Goal: Browse casually

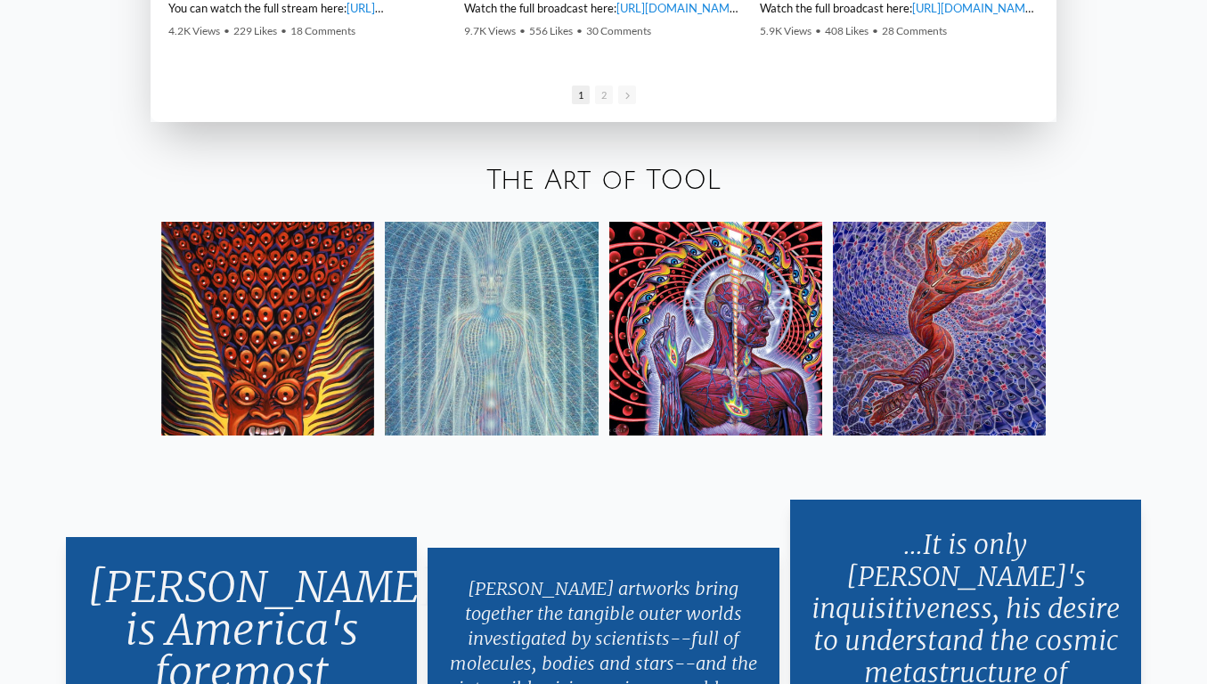
scroll to position [2983, 0]
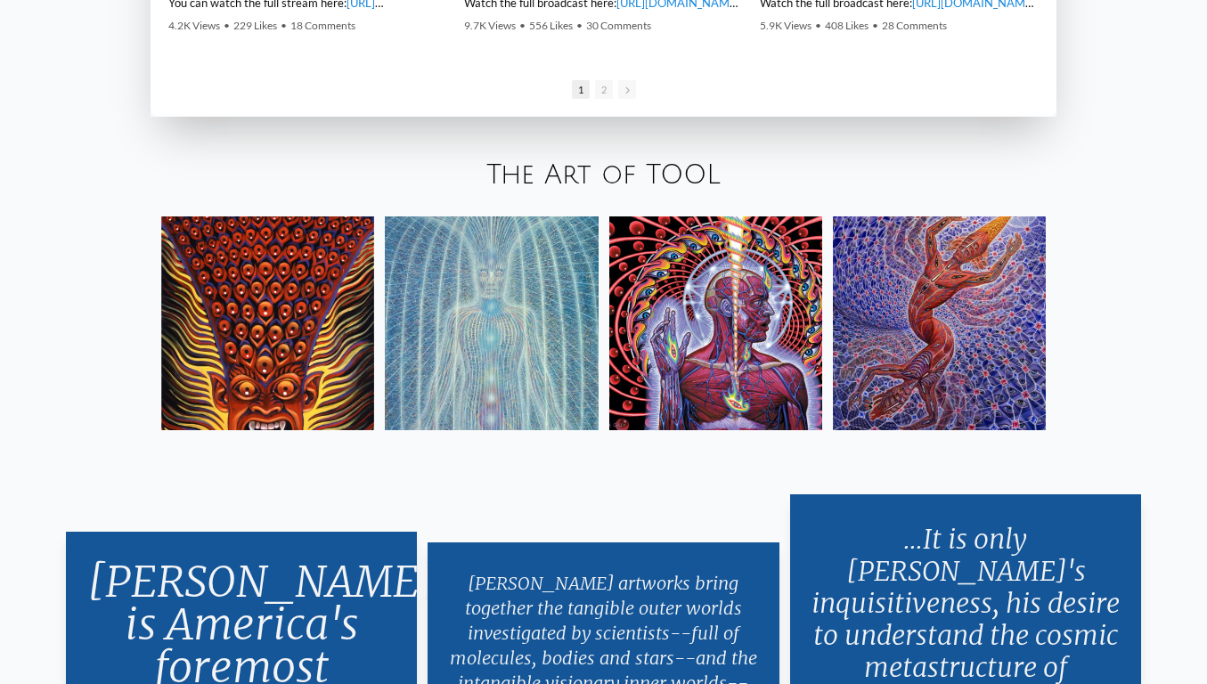
click at [731, 245] on img at bounding box center [715, 322] width 213 height 213
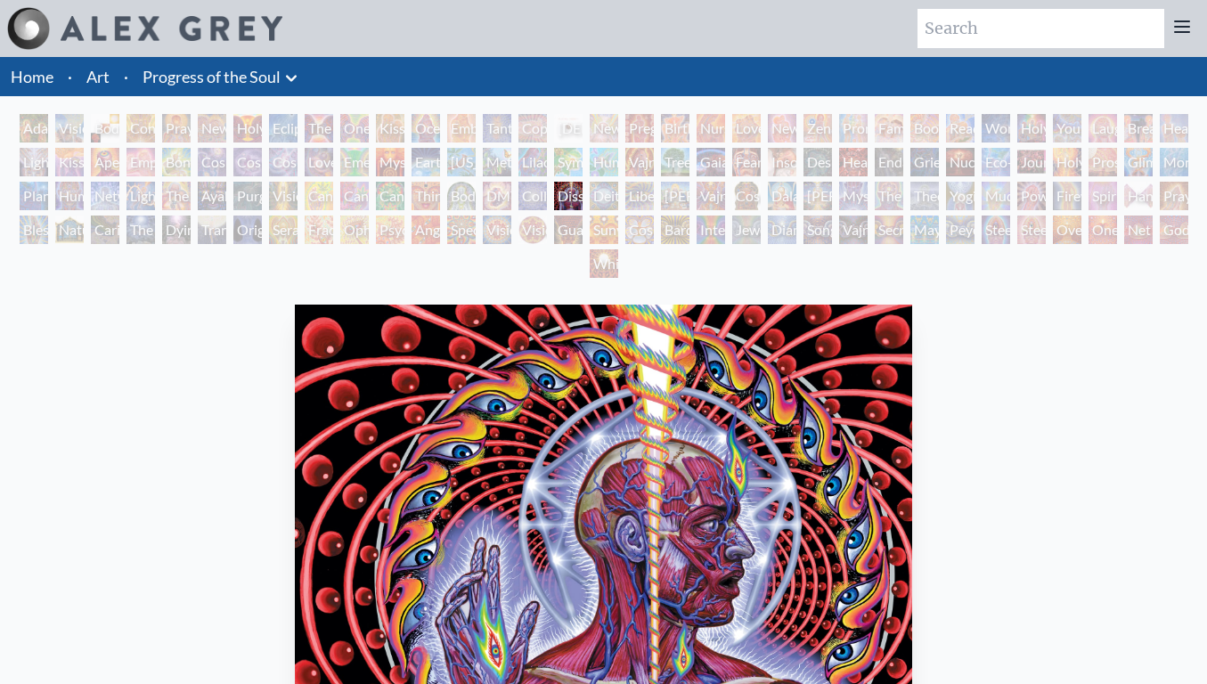
click at [777, 227] on div "Diamond Being" at bounding box center [782, 230] width 28 height 28
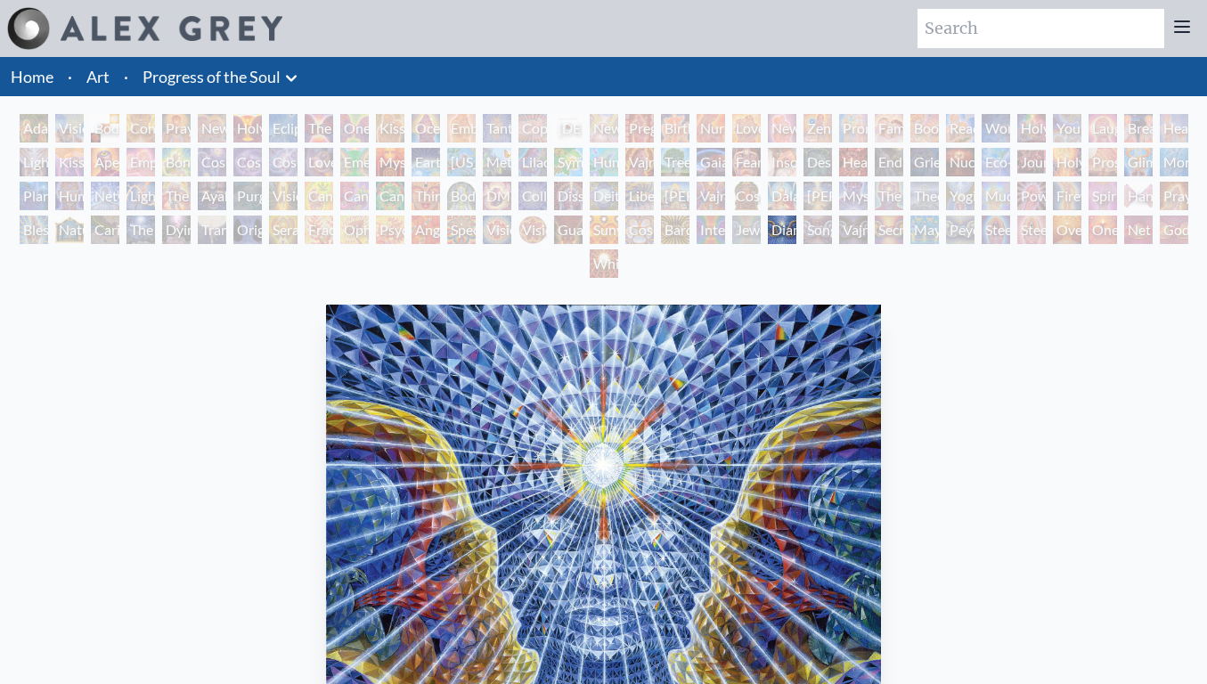
click at [333, 194] on div "Cannabis Mudra" at bounding box center [319, 196] width 28 height 28
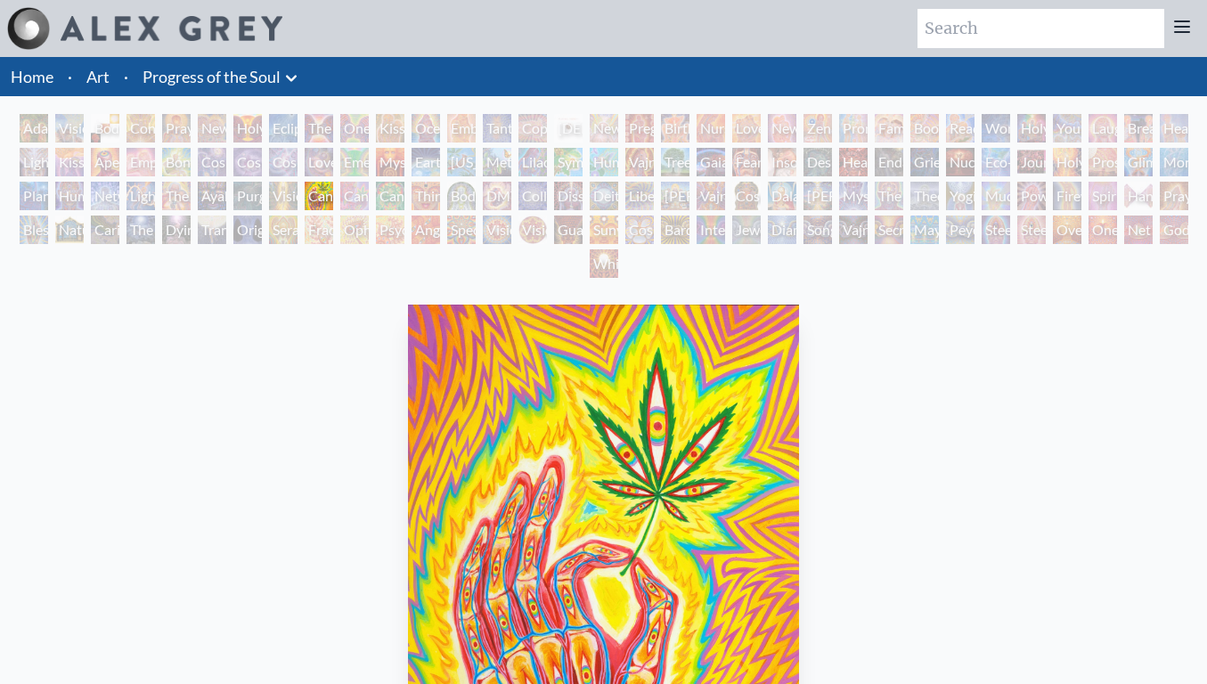
scroll to position [77, 0]
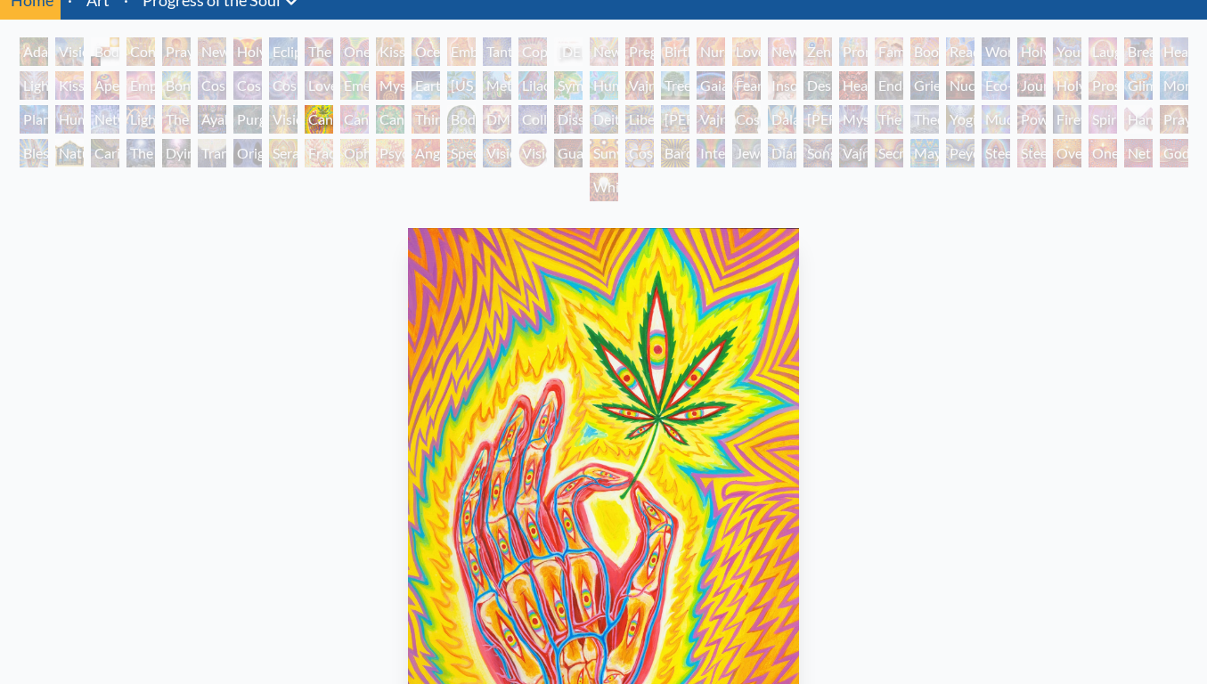
click at [586, 135] on div "Adam & Eve Visionary Origin of Language Body, Mind, Spirit Contemplation Prayin…" at bounding box center [603, 121] width 1207 height 169
click at [615, 161] on div "Sunyata" at bounding box center [604, 153] width 28 height 28
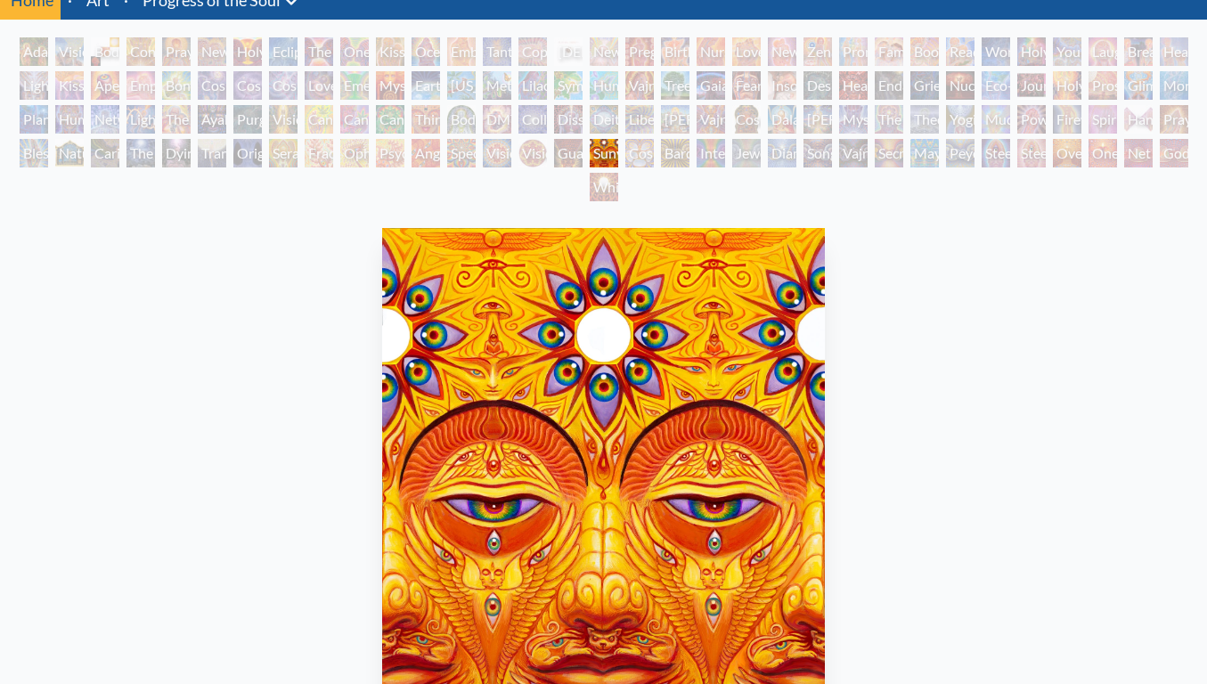
click at [736, 35] on div "Home · Art · Progress of the Soul Anatomical Drawings" at bounding box center [603, 691] width 1207 height 1423
click at [737, 40] on div "Love Circuit" at bounding box center [746, 51] width 28 height 28
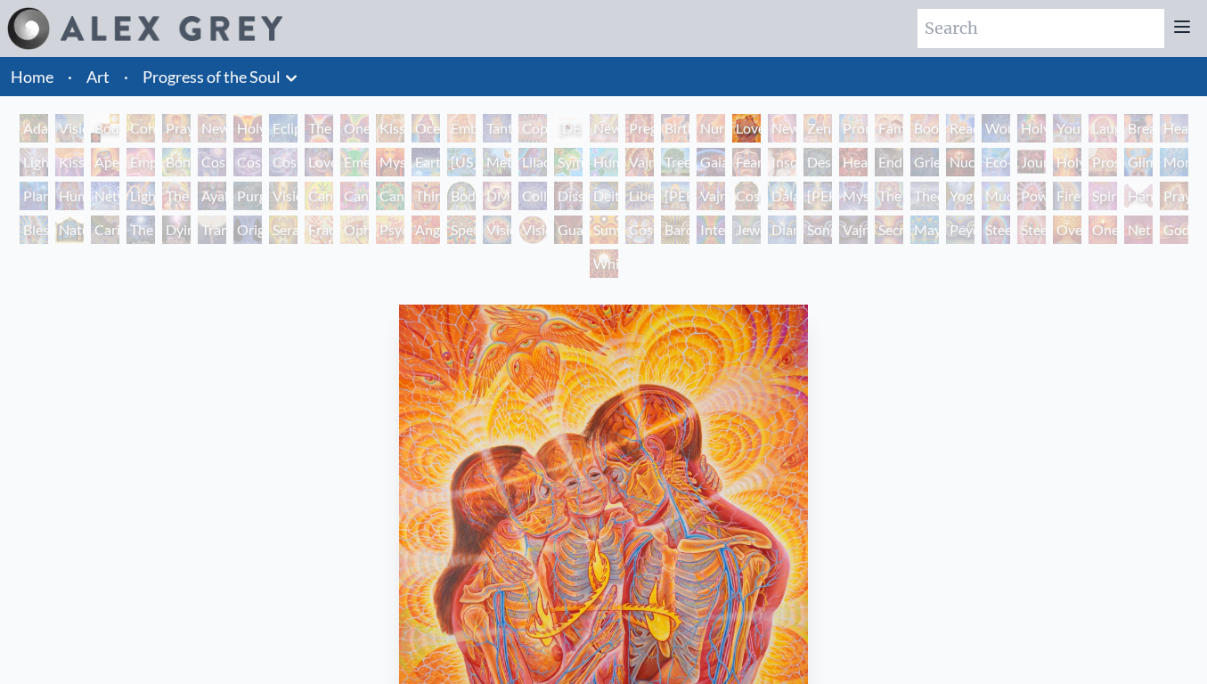
click at [464, 135] on div "Embracing" at bounding box center [461, 128] width 28 height 28
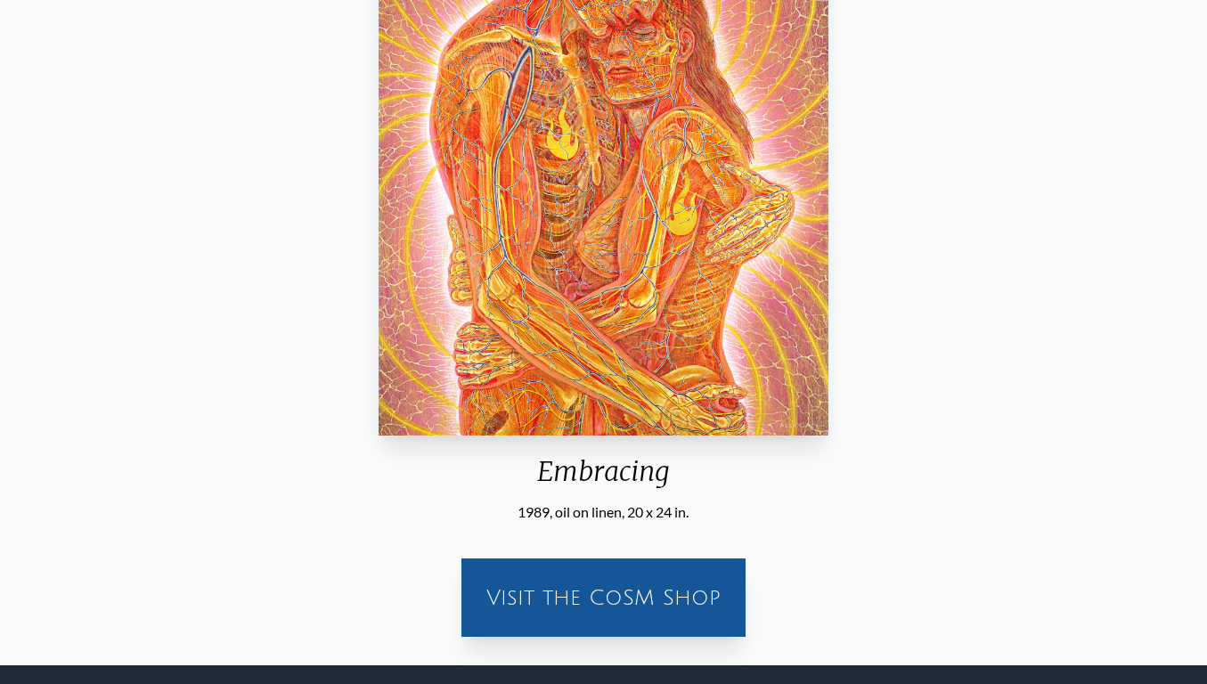
scroll to position [428, 0]
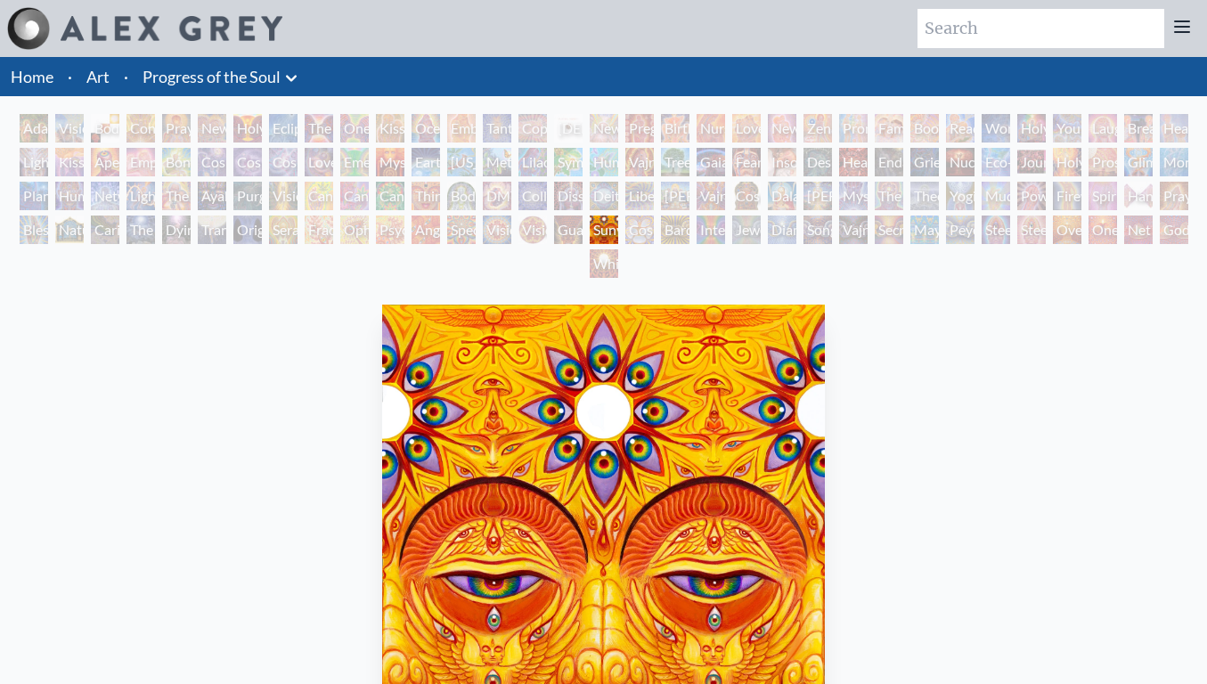
scroll to position [77, 0]
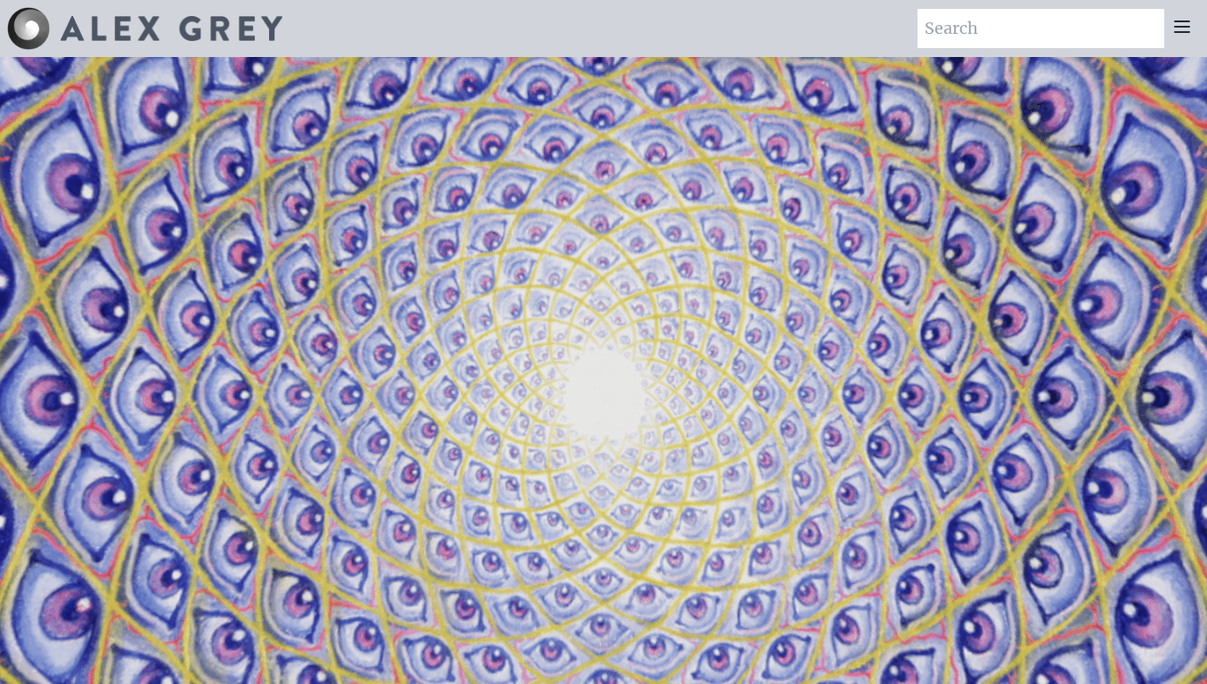
click at [215, 18] on img at bounding box center [172, 28] width 222 height 25
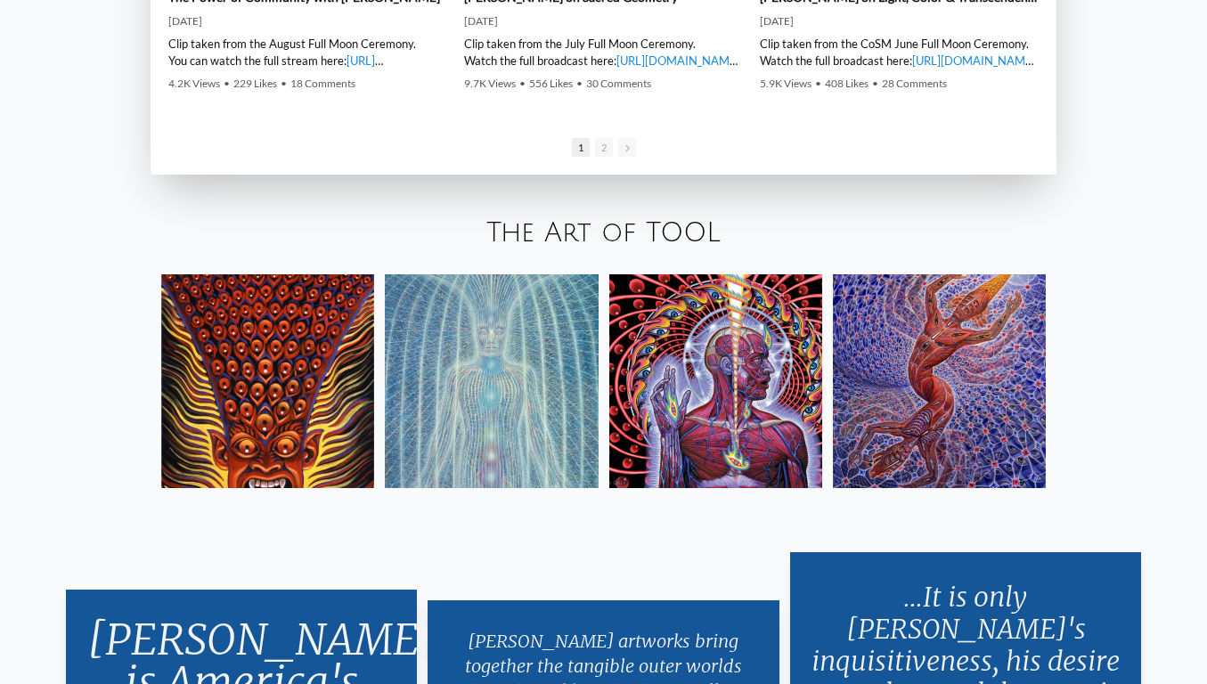
scroll to position [2941, 0]
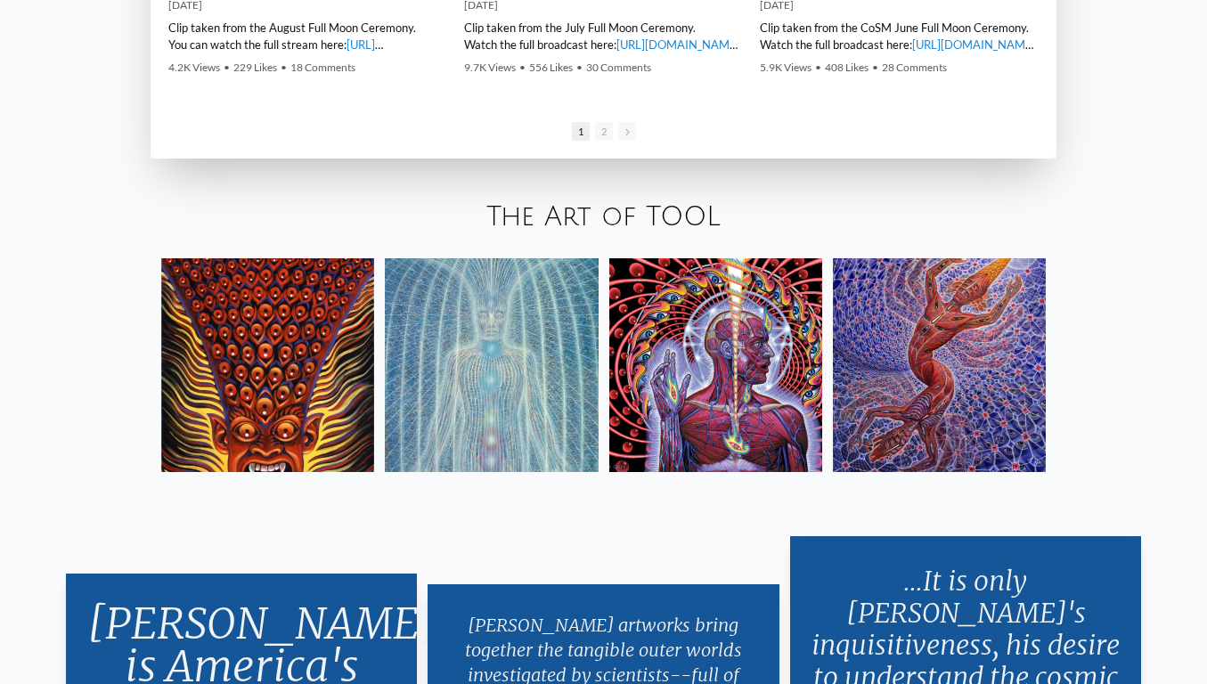
click at [544, 371] on img at bounding box center [491, 364] width 213 height 213
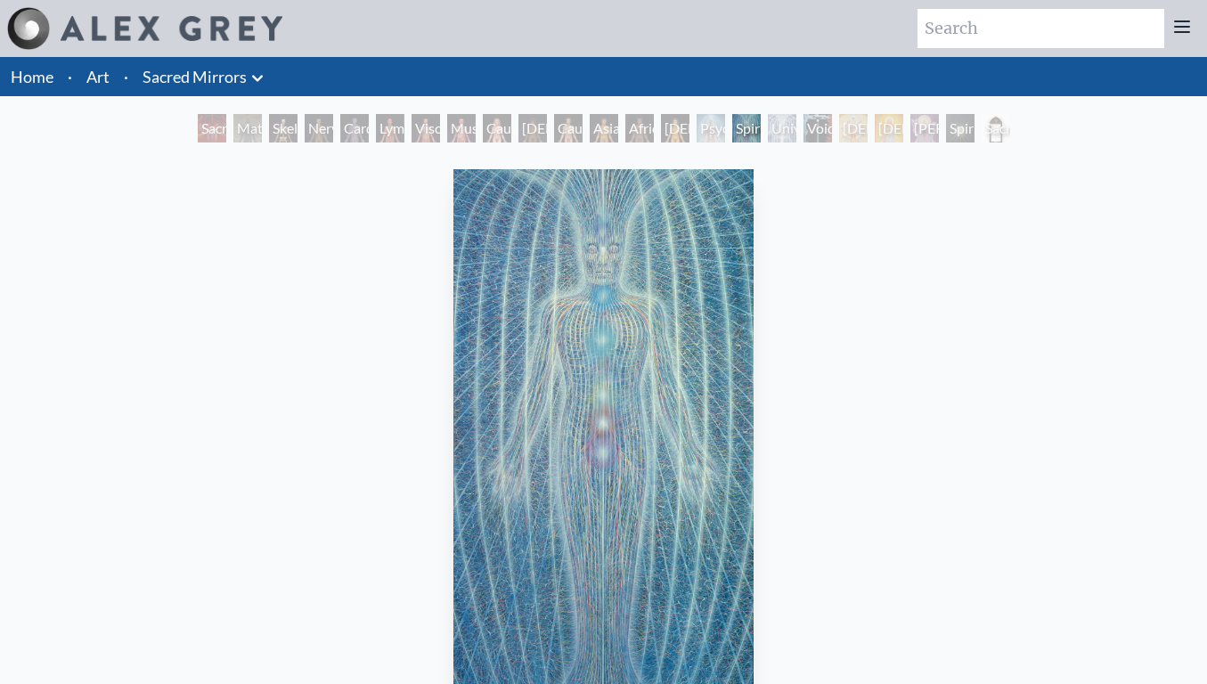
click at [264, 84] on icon at bounding box center [257, 78] width 21 height 21
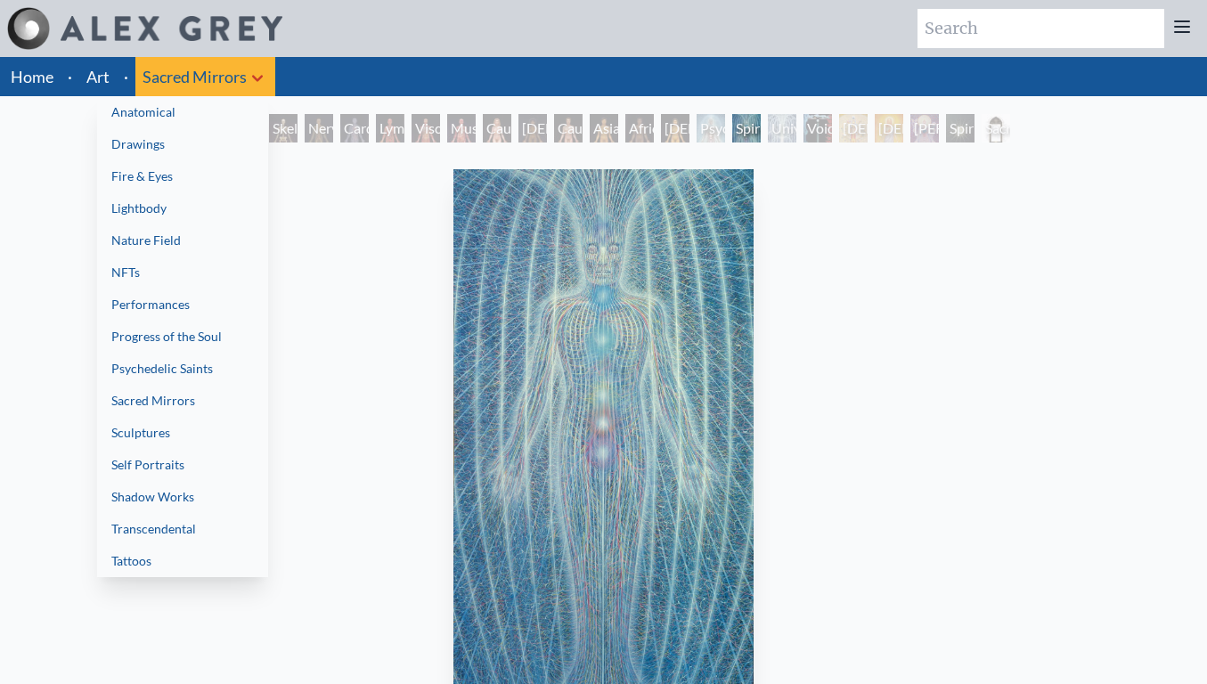
scroll to position [1, 0]
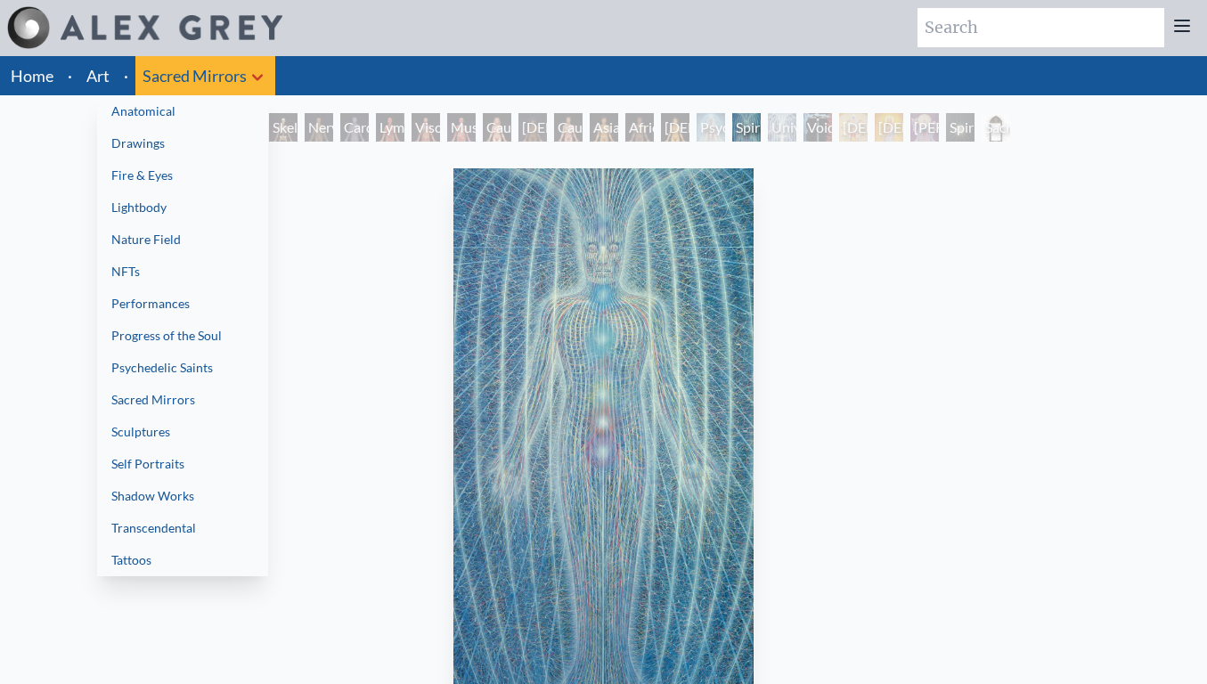
click at [182, 504] on link "Shadow Works" at bounding box center [182, 496] width 171 height 32
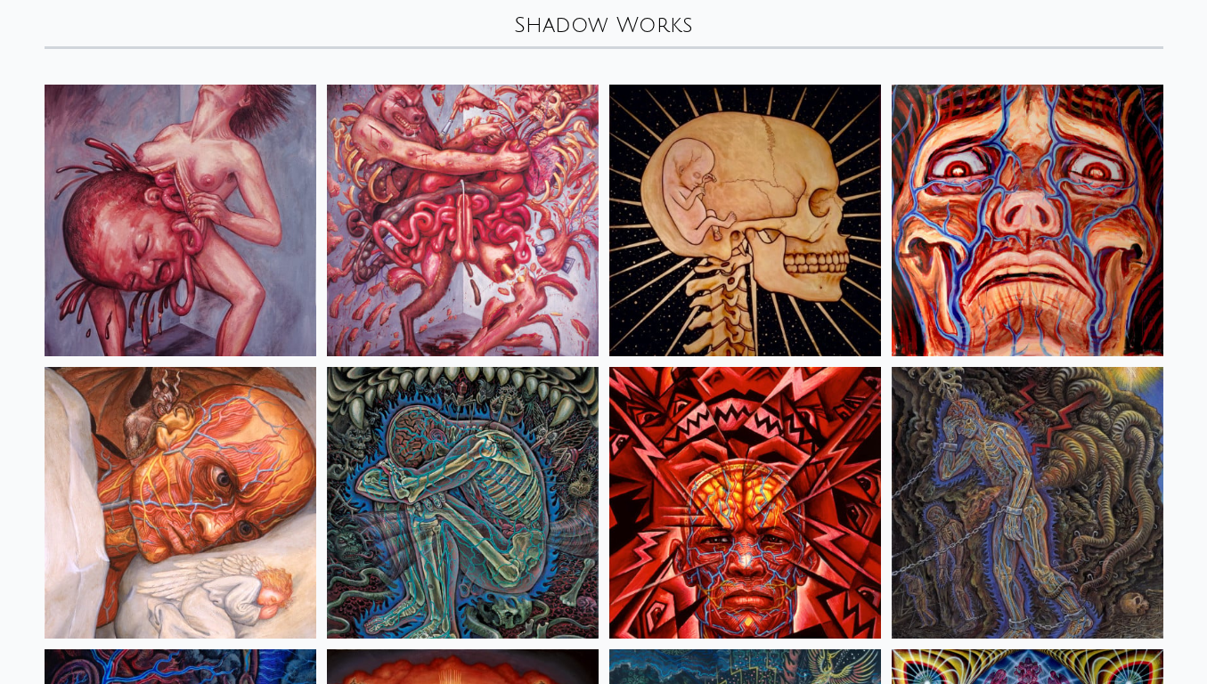
scroll to position [112, 0]
